Goal: Information Seeking & Learning: Learn about a topic

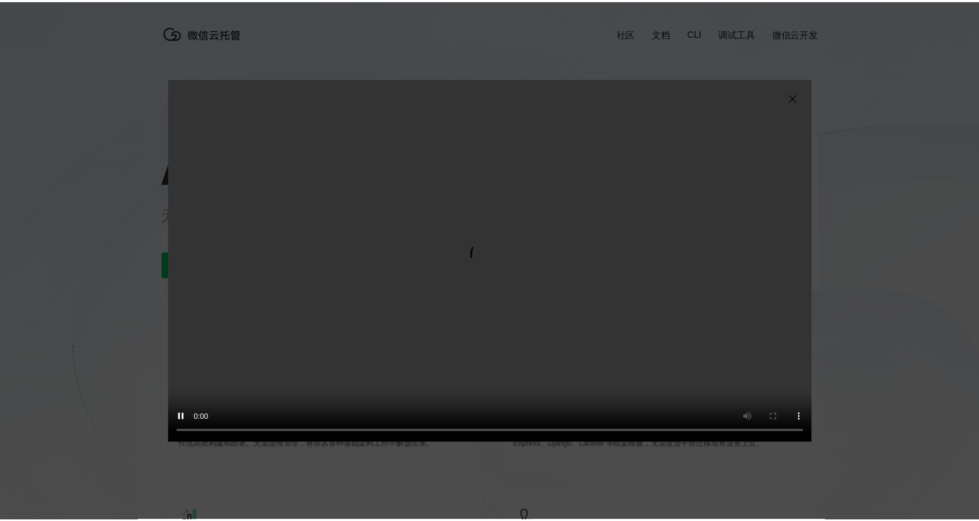
scroll to position [0, 1923]
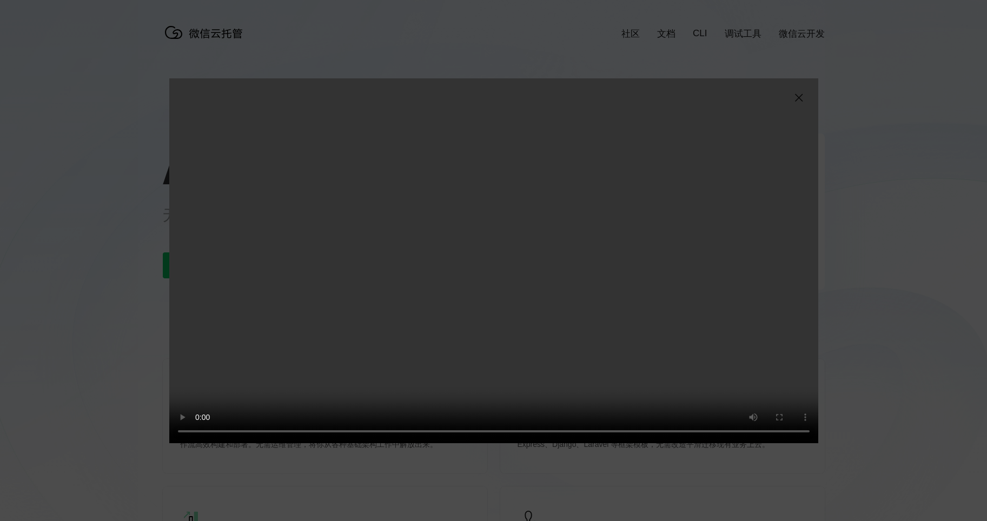
click at [805, 94] on img at bounding box center [798, 97] width 13 height 13
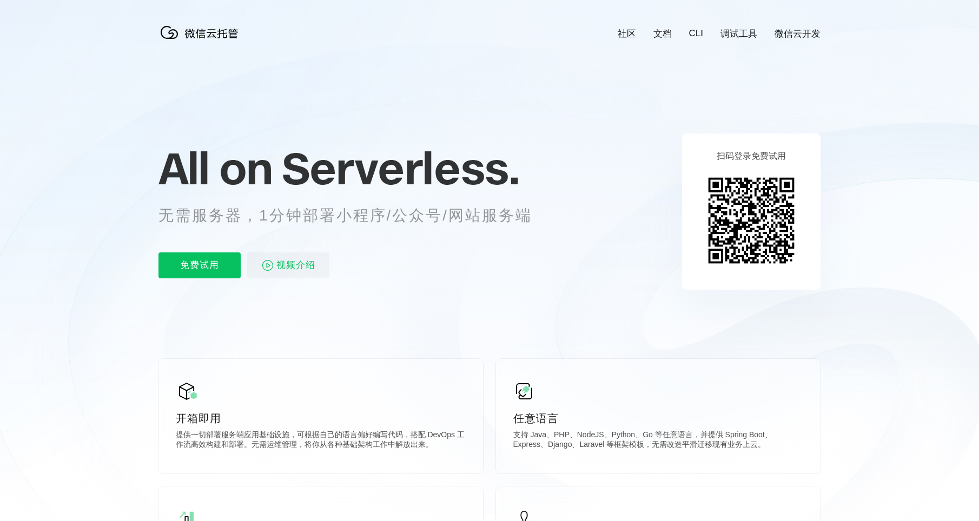
click at [871, 303] on icon at bounding box center [489, 292] width 1038 height 584
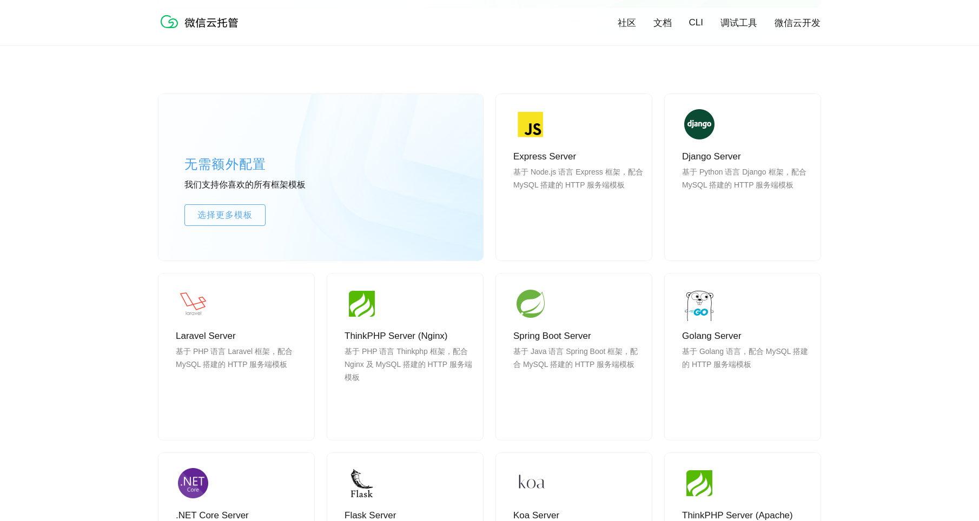
scroll to position [1028, 0]
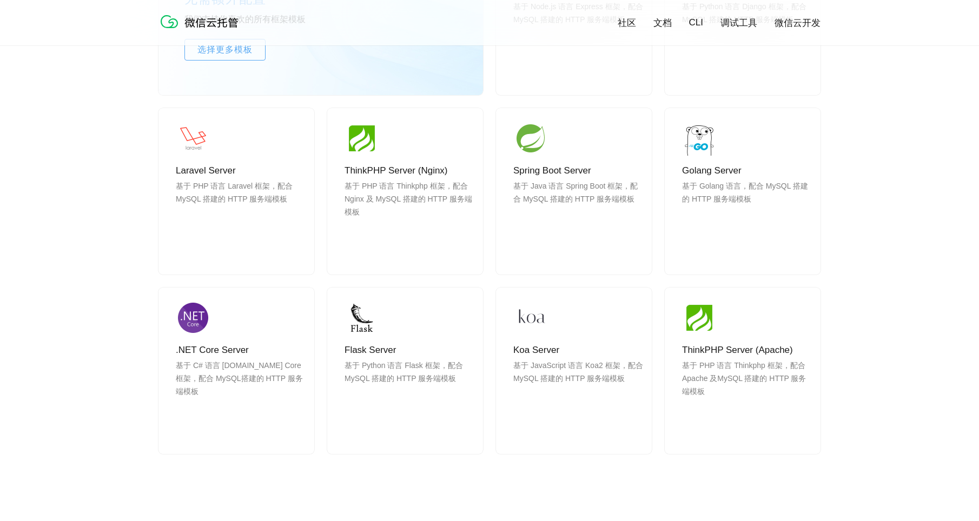
click at [318, 275] on div "无需额外配置 我们支持你喜欢的所有框架模板 选择更多模板 Express Server 基于 Node.js 语言 Express 框架，配合 MySQL 搭…" at bounding box center [489, 167] width 662 height 574
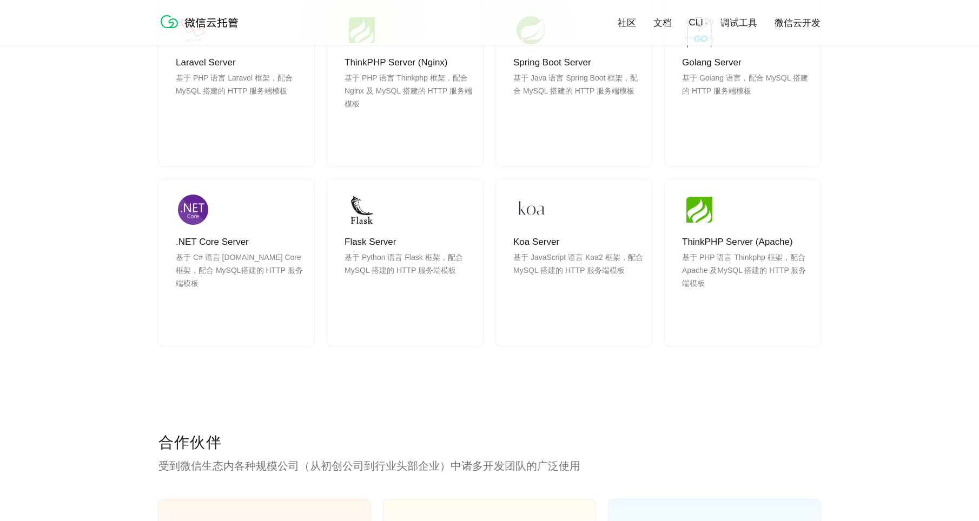
scroll to position [1298, 0]
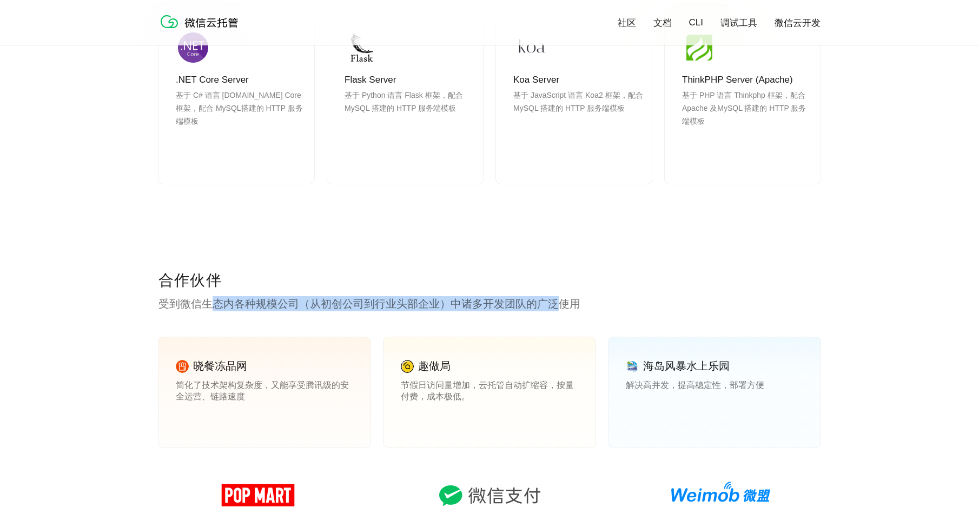
drag, startPoint x: 217, startPoint y: 301, endPoint x: 565, endPoint y: 296, distance: 348.4
click at [565, 296] on div "合作伙伴 受到微信生态内各种规模公司（从初创公司到行业头部企业）中诸多开发团队的广泛使用 晓餐冻品网 简化了技术架构复杂度，又能享受腾讯级的安全运营、链路速度…" at bounding box center [489, 486] width 662 height 433
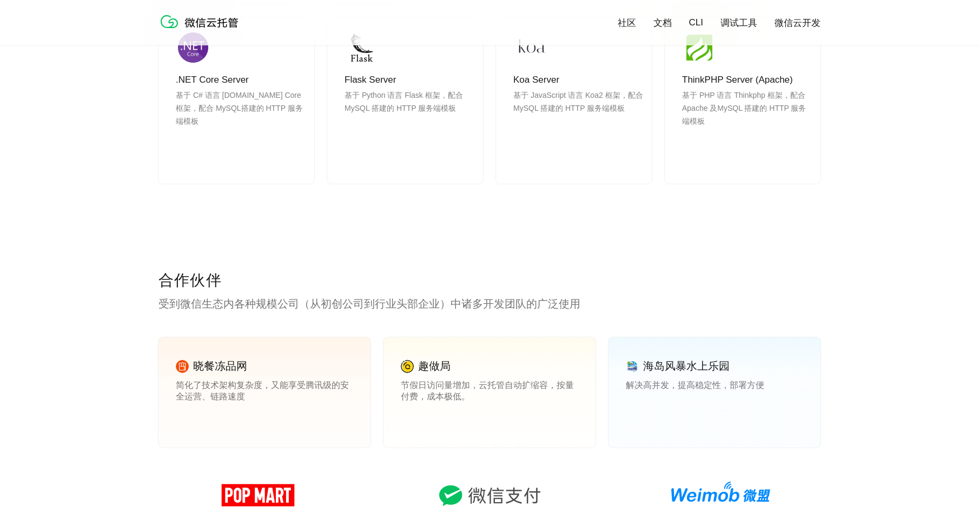
drag, startPoint x: 565, startPoint y: 296, endPoint x: 512, endPoint y: 313, distance: 56.3
click at [512, 313] on div "合作伙伴 受到微信生态内各种规模公司（从初创公司到行业头部企业）中诸多开发团队的广泛使用 晓餐冻品网 简化了技术架构复杂度，又能享受腾讯级的安全运营、链路速度…" at bounding box center [489, 486] width 662 height 433
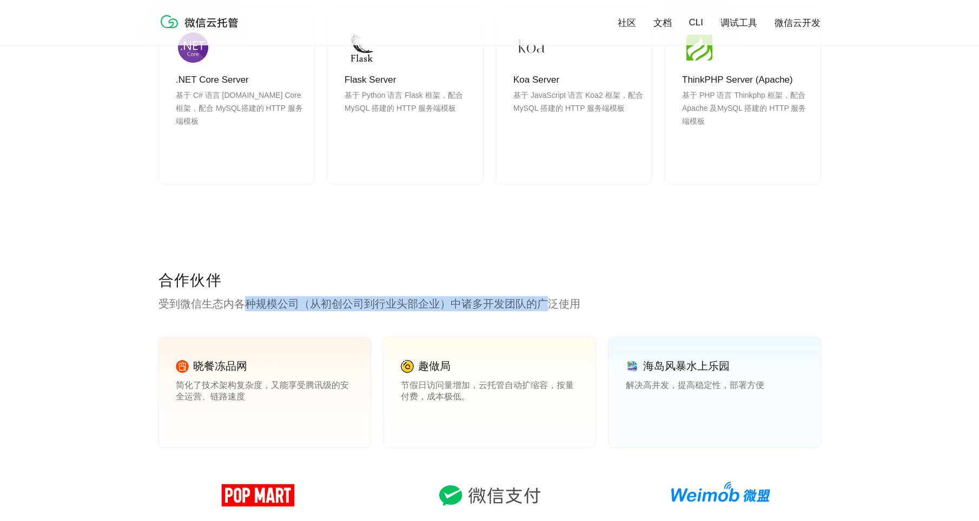
drag, startPoint x: 541, startPoint y: 309, endPoint x: 221, endPoint y: 307, distance: 319.7
click at [221, 307] on p "受到微信生态内各种规模公司（从初创公司到行业头部企业）中诸多开发团队的广泛使用" at bounding box center [489, 303] width 662 height 15
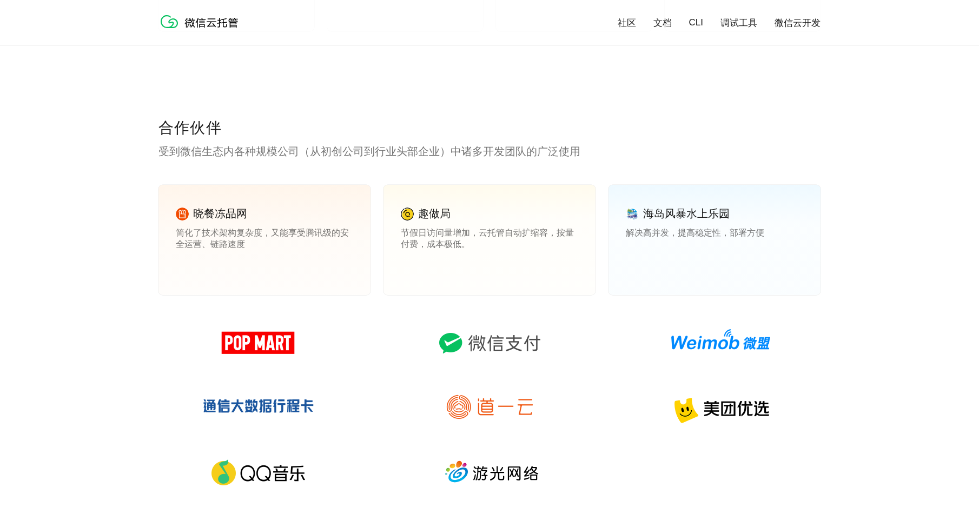
scroll to position [1623, 0]
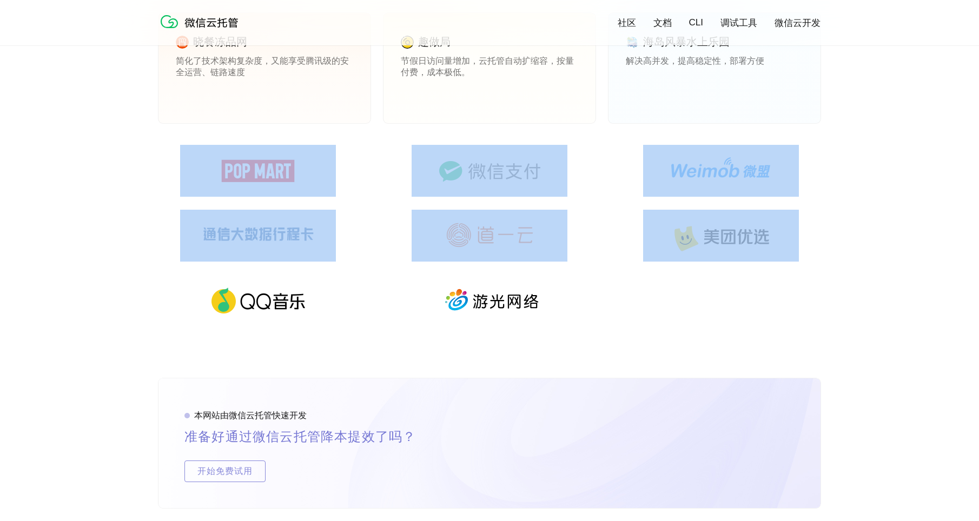
drag, startPoint x: 148, startPoint y: 169, endPoint x: 754, endPoint y: 313, distance: 622.5
click at [753, 312] on div "合作伙伴 受到微信生态内各种规模公司（从初创公司到行业头部企业）中诸多开发团队的广泛使用 晓餐冻品网 简化了技术架构复杂度，又能享受腾讯级的安全运营、链路速度…" at bounding box center [489, 162] width 979 height 433
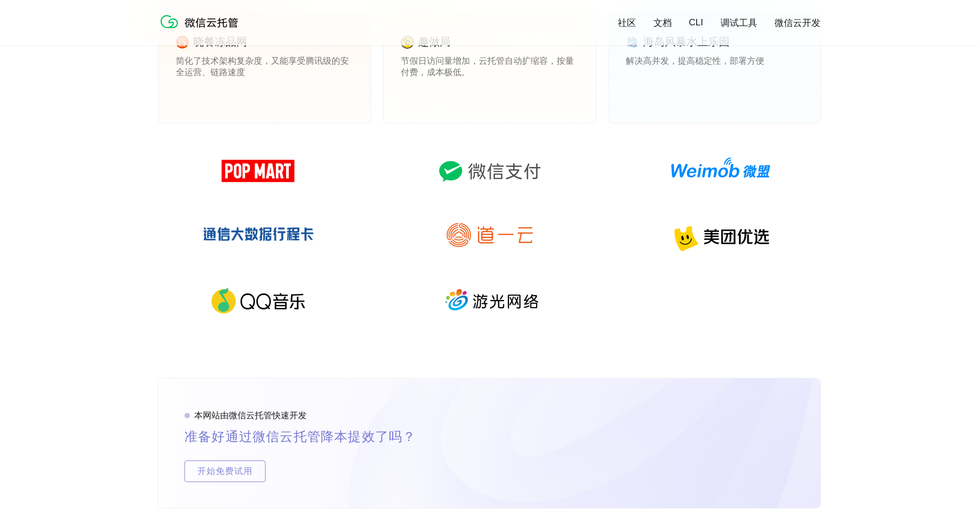
drag, startPoint x: 754, startPoint y: 313, endPoint x: 626, endPoint y: 333, distance: 129.3
click at [626, 333] on div at bounding box center [489, 242] width 662 height 195
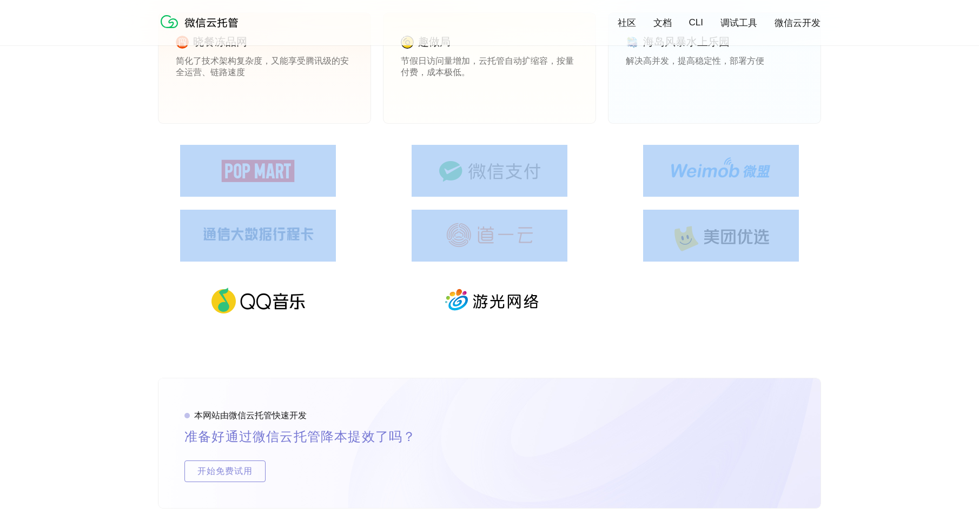
drag, startPoint x: 410, startPoint y: 265, endPoint x: 175, endPoint y: 190, distance: 246.3
click at [175, 190] on div at bounding box center [489, 242] width 662 height 195
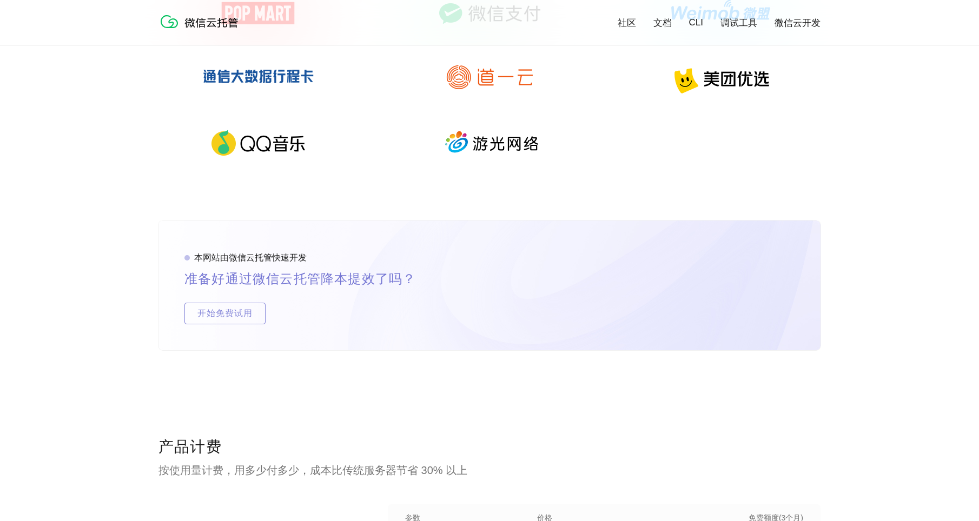
scroll to position [1947, 0]
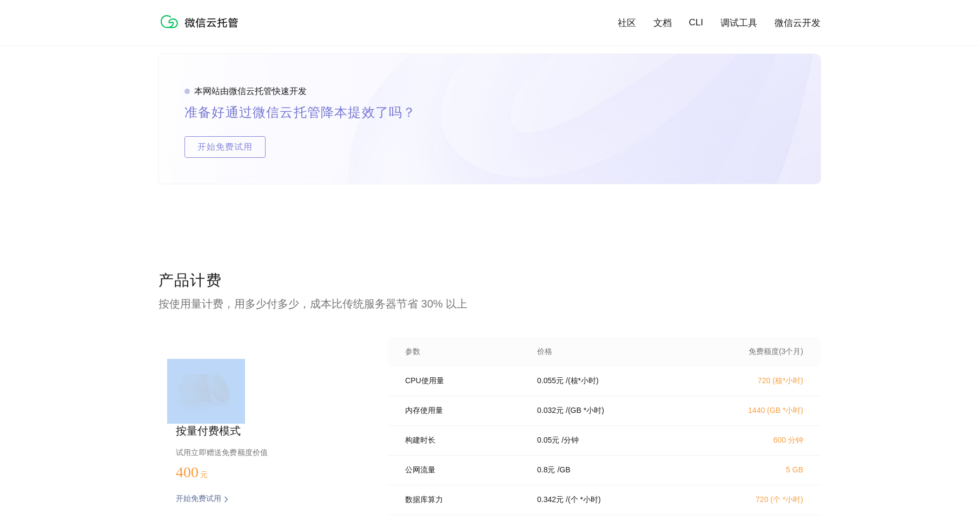
drag, startPoint x: 396, startPoint y: 299, endPoint x: 528, endPoint y: 298, distance: 131.4
click at [528, 298] on div "产品计费 按使用量计费，用多少付多少，成本比传统服务器节省 30% 以上 按量付费模式 试用立即赠送免费额度价值 400 元 开始免费试用 预估费用 参数 价…" at bounding box center [489, 454] width 979 height 368
click at [367, 308] on p "按使用量计费，用多少付多少，成本比传统服务器节省 30% 以上" at bounding box center [489, 303] width 662 height 15
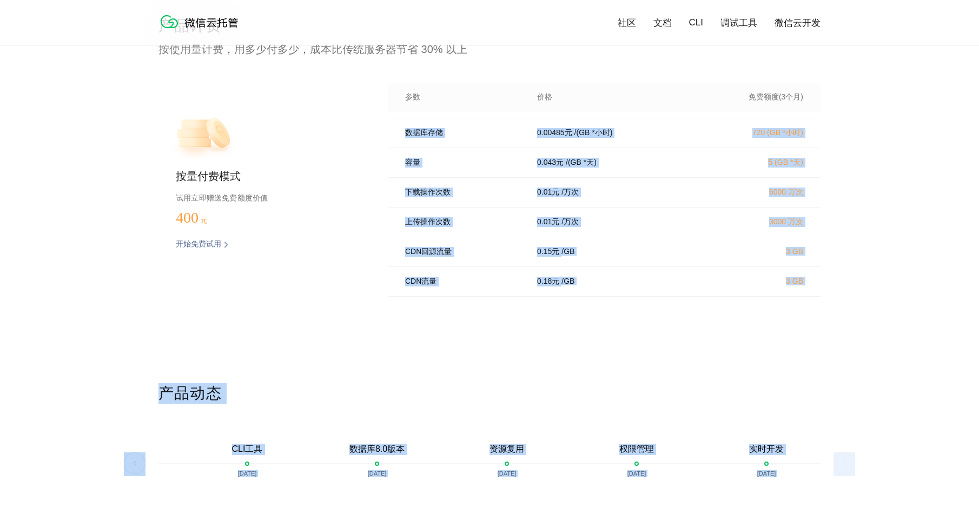
scroll to position [2218, 0]
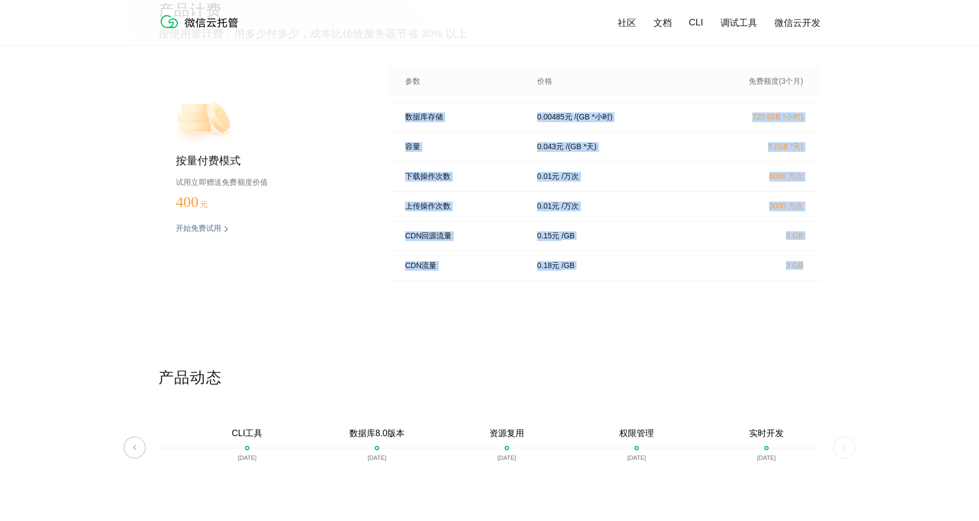
drag, startPoint x: 401, startPoint y: 320, endPoint x: 816, endPoint y: 272, distance: 417.1
click at [816, 272] on div "CPU使用量 0.055 元 / (核*小时) 720 (核*小时) 内存使用量 0.032 元 / (GB *小时) 1440 (GB *小时) 构建时长 …" at bounding box center [604, 188] width 433 height 185
drag, startPoint x: 816, startPoint y: 272, endPoint x: 813, endPoint y: 330, distance: 57.9
click at [815, 329] on div "产品计费 按使用量计费，用多少付多少，成本比传统服务器节省 30% 以上 按量付费模式 试用立即赠送免费额度价值 400 元 开始免费试用 预估费用 参数 价…" at bounding box center [489, 184] width 662 height 368
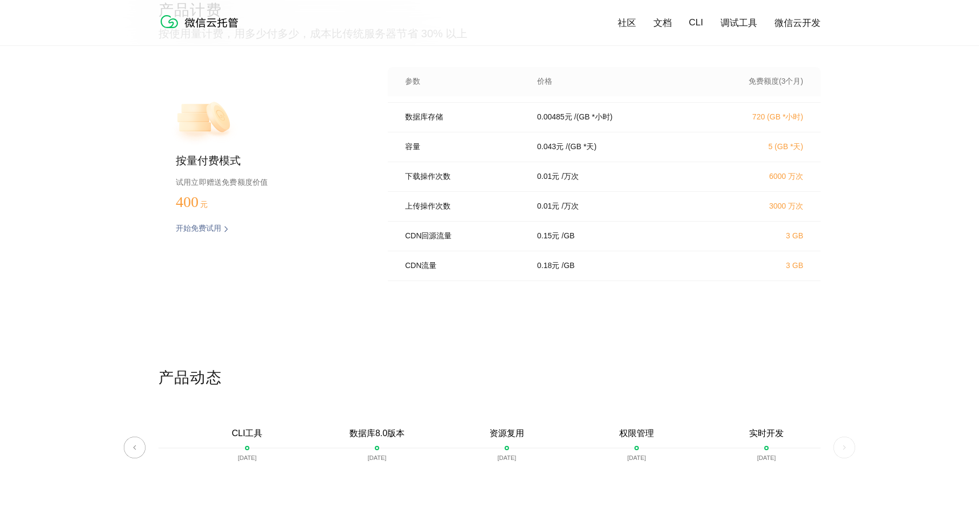
drag, startPoint x: 448, startPoint y: 373, endPoint x: 357, endPoint y: 375, distance: 91.4
click at [448, 373] on p "产品动态" at bounding box center [489, 379] width 662 height 22
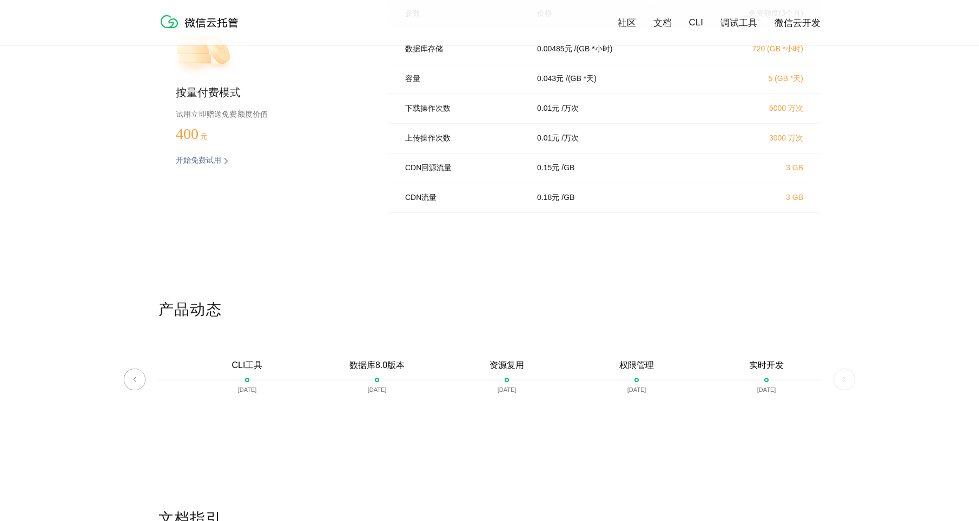
scroll to position [2326, 0]
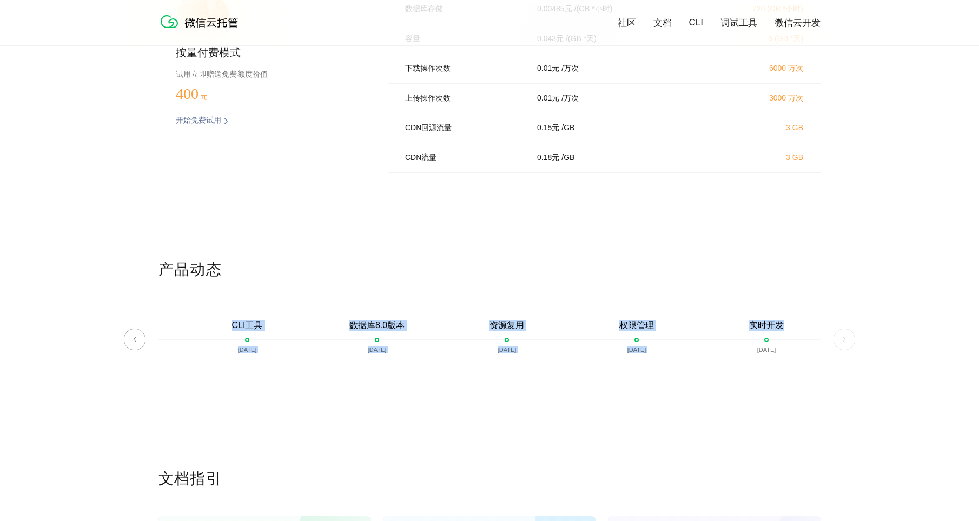
drag, startPoint x: 256, startPoint y: 327, endPoint x: 826, endPoint y: 353, distance: 570.1
click at [825, 352] on div "产品动态 微信云托管开启内测 [DATE] 微信云托管公测 [DATE] 客服技术支持上线 [DATE] 自定义域名上线 [DATE] 资源包 [DATE] …" at bounding box center [489, 364] width 979 height 209
drag, startPoint x: 826, startPoint y: 353, endPoint x: 841, endPoint y: 405, distance: 54.5
click at [841, 405] on div "产品动态 微信云托管开启内测 [DATE] 微信云托管公测 [DATE] 客服技术支持上线 [DATE] 自定义域名上线 [DATE] 资源包 [DATE] …" at bounding box center [489, 364] width 979 height 209
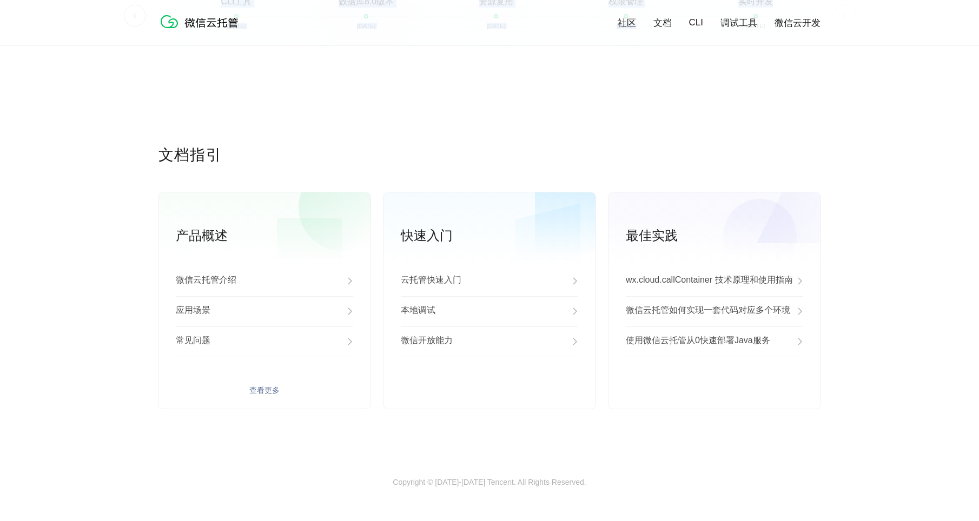
scroll to position [2650, 0]
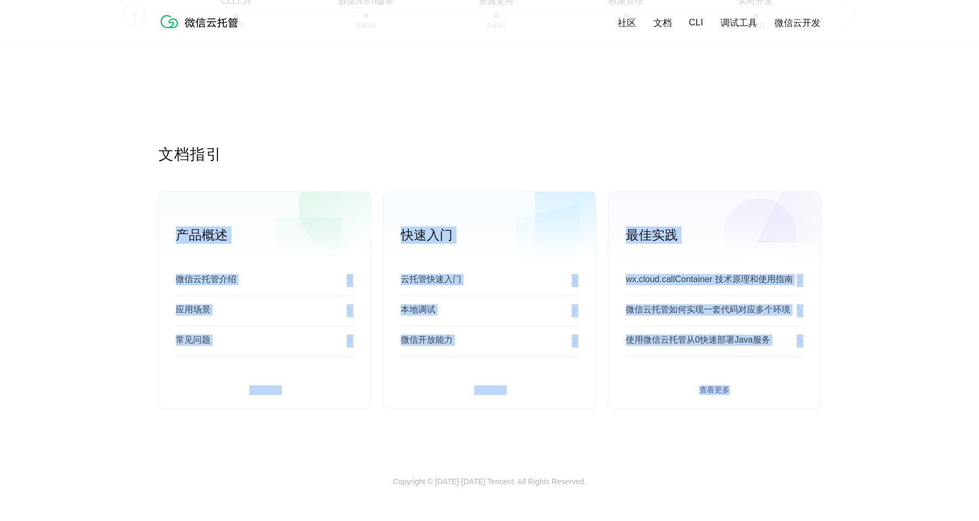
drag, startPoint x: 158, startPoint y: 231, endPoint x: 819, endPoint y: 401, distance: 681.9
click at [819, 401] on div "文档指引 产品概述 微信云托管介绍 应用场景 常见问题 查看更多 快速入门 云托管快速入门 本地调试 微信开放能力 查看更多 最佳实践 wx.cloud.ca…" at bounding box center [489, 310] width 979 height 333
drag, startPoint x: 819, startPoint y: 401, endPoint x: 740, endPoint y: 465, distance: 101.5
click at [740, 466] on div "文档指引 产品概述 微信云托管介绍 应用场景 常见问题 查看更多 快速入门 云托管快速入门 本地调试 微信开放能力 查看更多 最佳实践 wx.cloud.ca…" at bounding box center [489, 310] width 662 height 333
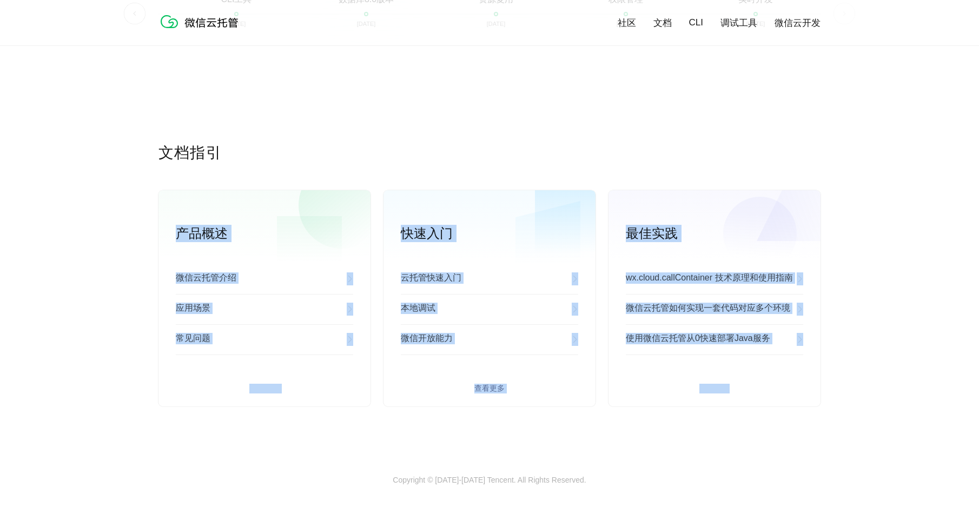
scroll to position [2657, 0]
click at [354, 418] on div "文档指引 产品概述 微信云托管介绍 应用场景 常见问题 查看更多 快速入门 云托管快速入门 本地调试 微信开放能力 查看更多 最佳实践 wx.cloud.ca…" at bounding box center [489, 309] width 662 height 333
